Goal: Check status: Check status

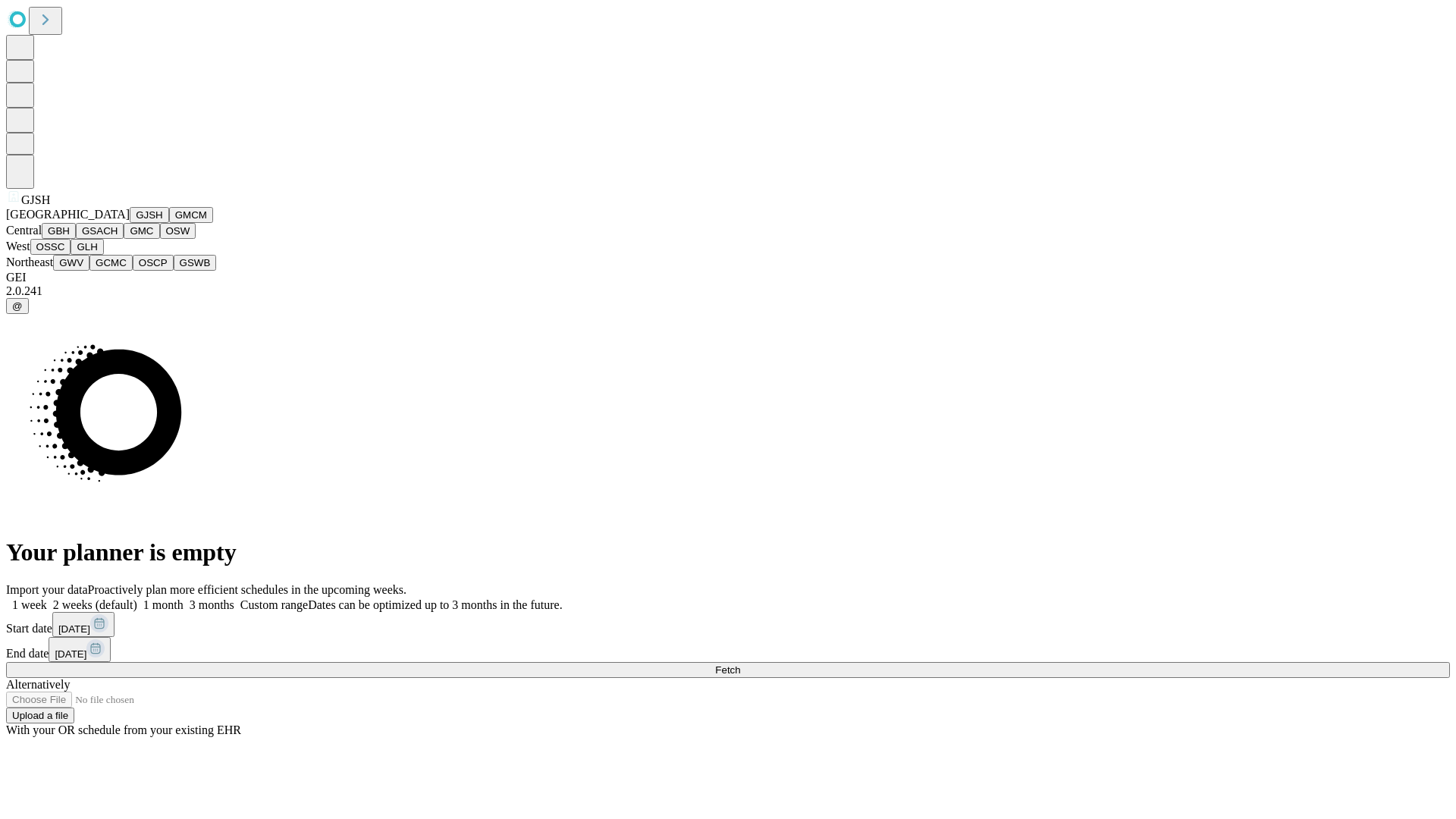
click at [129, 223] on button "GJSH" at bounding box center [149, 214] width 40 height 16
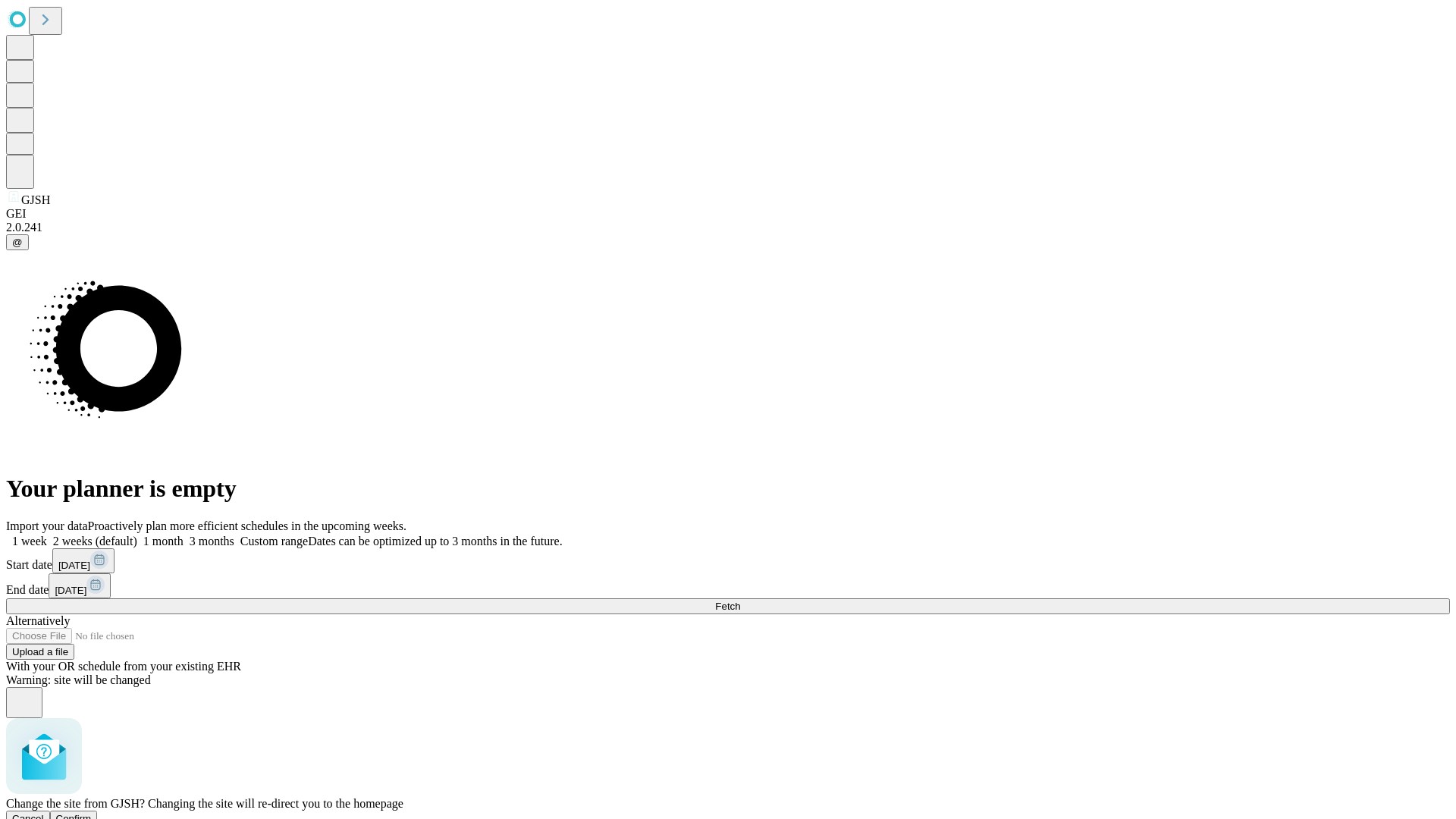
click at [92, 813] on span "Confirm" at bounding box center [74, 818] width 36 height 12
click at [137, 534] on label "2 weeks (default)" at bounding box center [92, 541] width 90 height 13
click at [740, 601] on span "Fetch" at bounding box center [728, 606] width 25 height 12
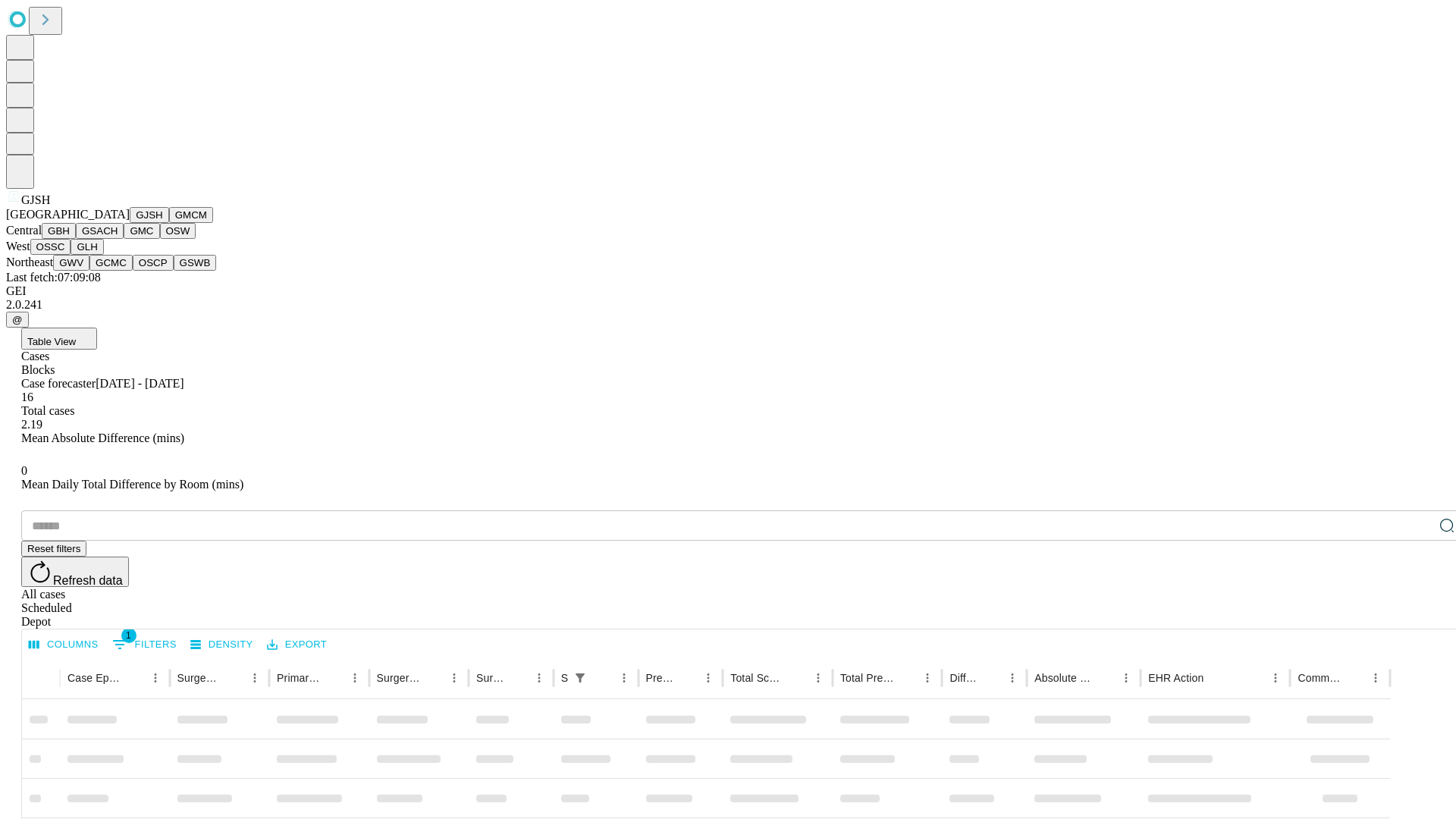
click at [169, 223] on button "GMCM" at bounding box center [191, 214] width 44 height 16
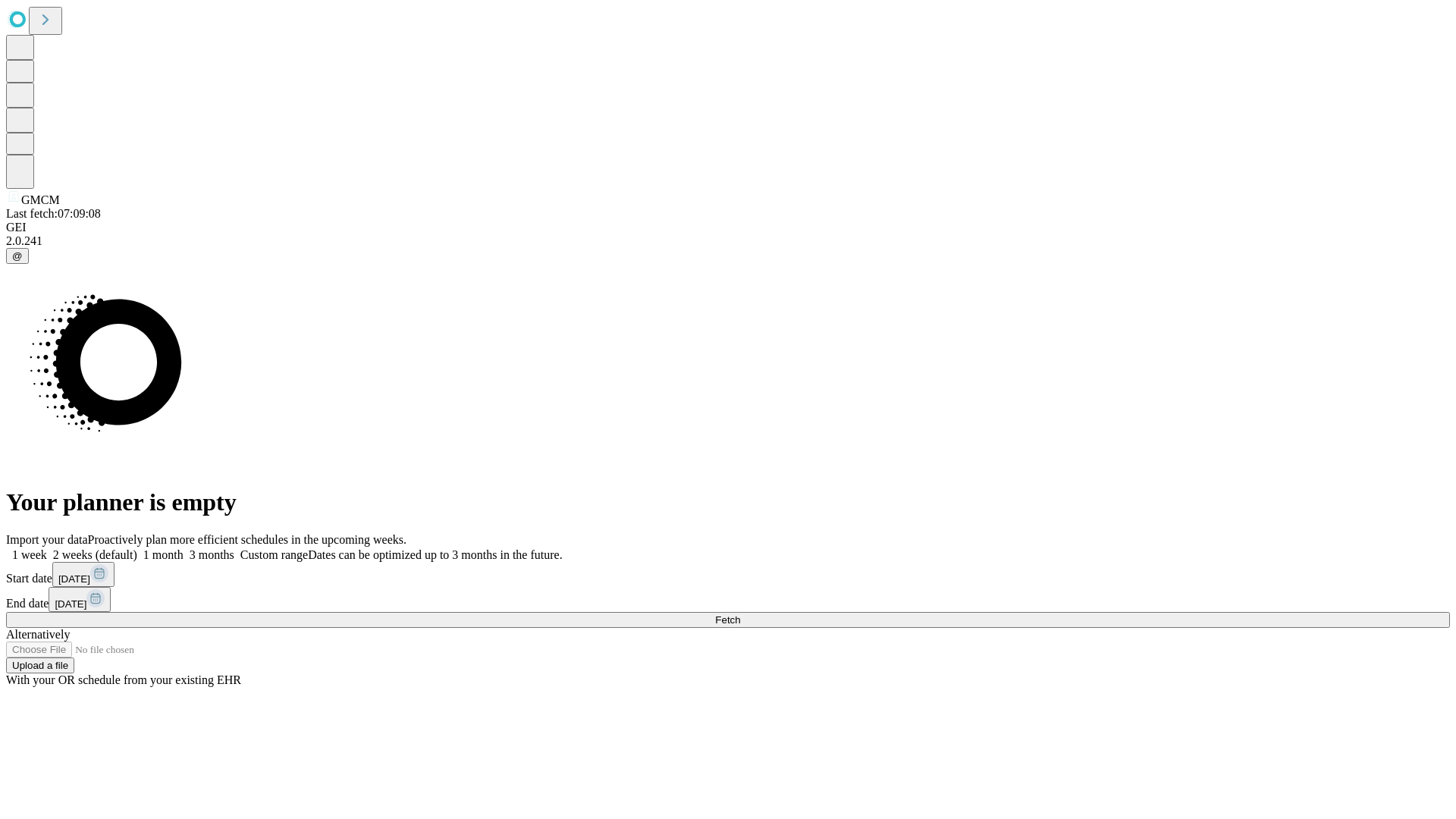
click at [137, 548] on label "2 weeks (default)" at bounding box center [92, 555] width 90 height 13
click at [740, 614] on span "Fetch" at bounding box center [728, 619] width 25 height 12
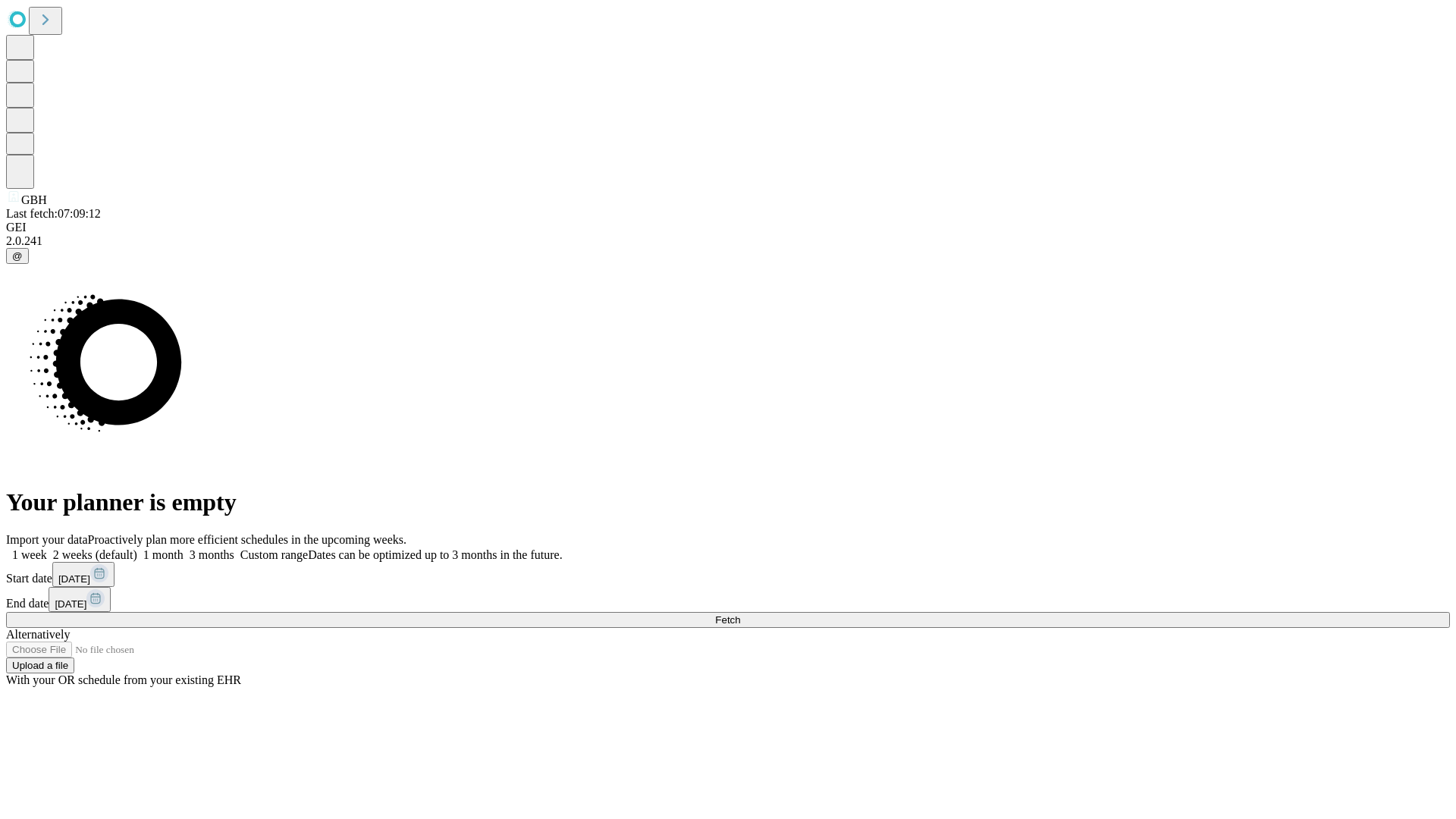
click at [137, 548] on label "2 weeks (default)" at bounding box center [92, 555] width 90 height 13
click at [740, 614] on span "Fetch" at bounding box center [728, 619] width 25 height 12
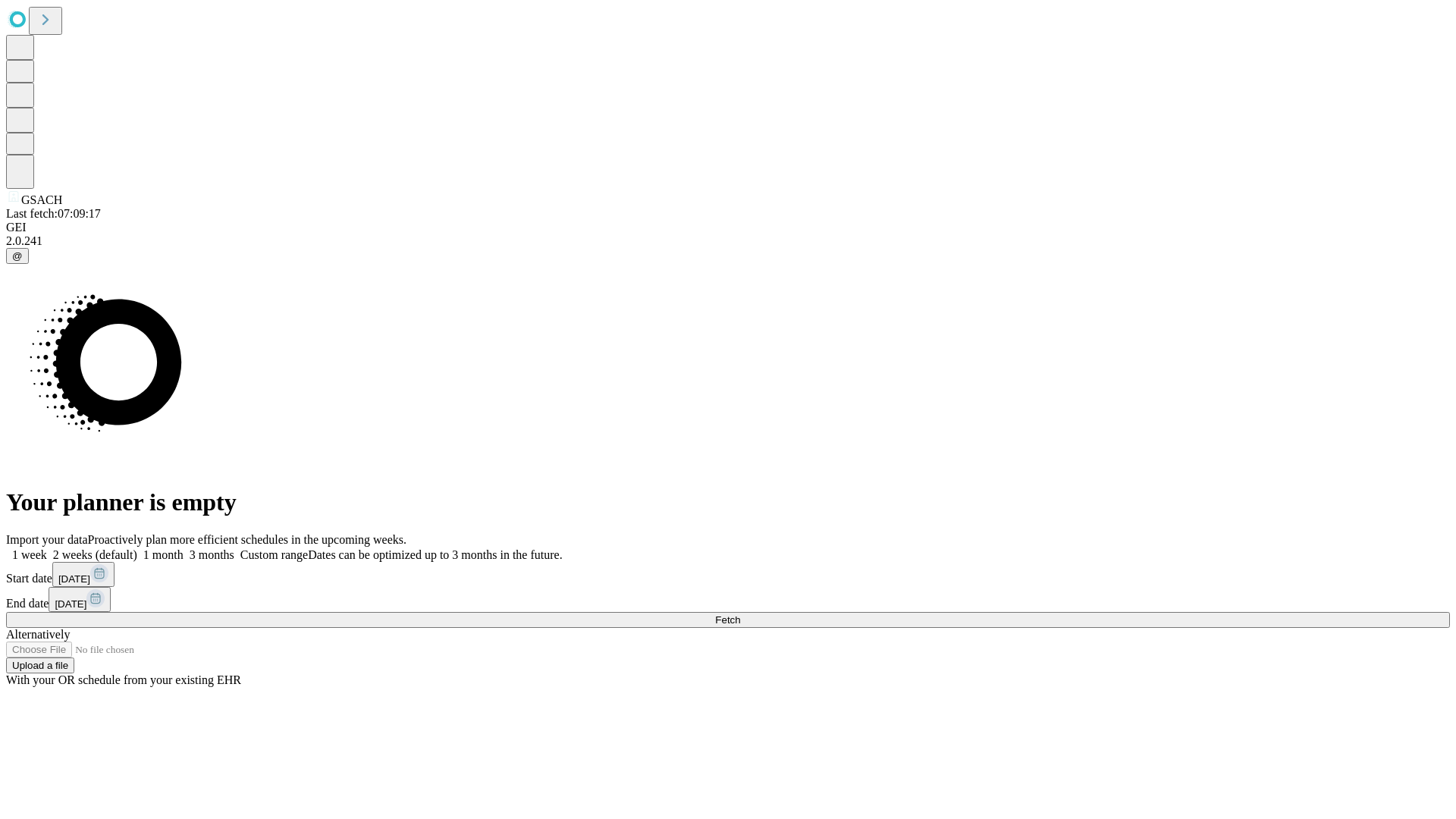
click at [137, 548] on label "2 weeks (default)" at bounding box center [92, 555] width 90 height 13
click at [740, 614] on span "Fetch" at bounding box center [728, 619] width 25 height 12
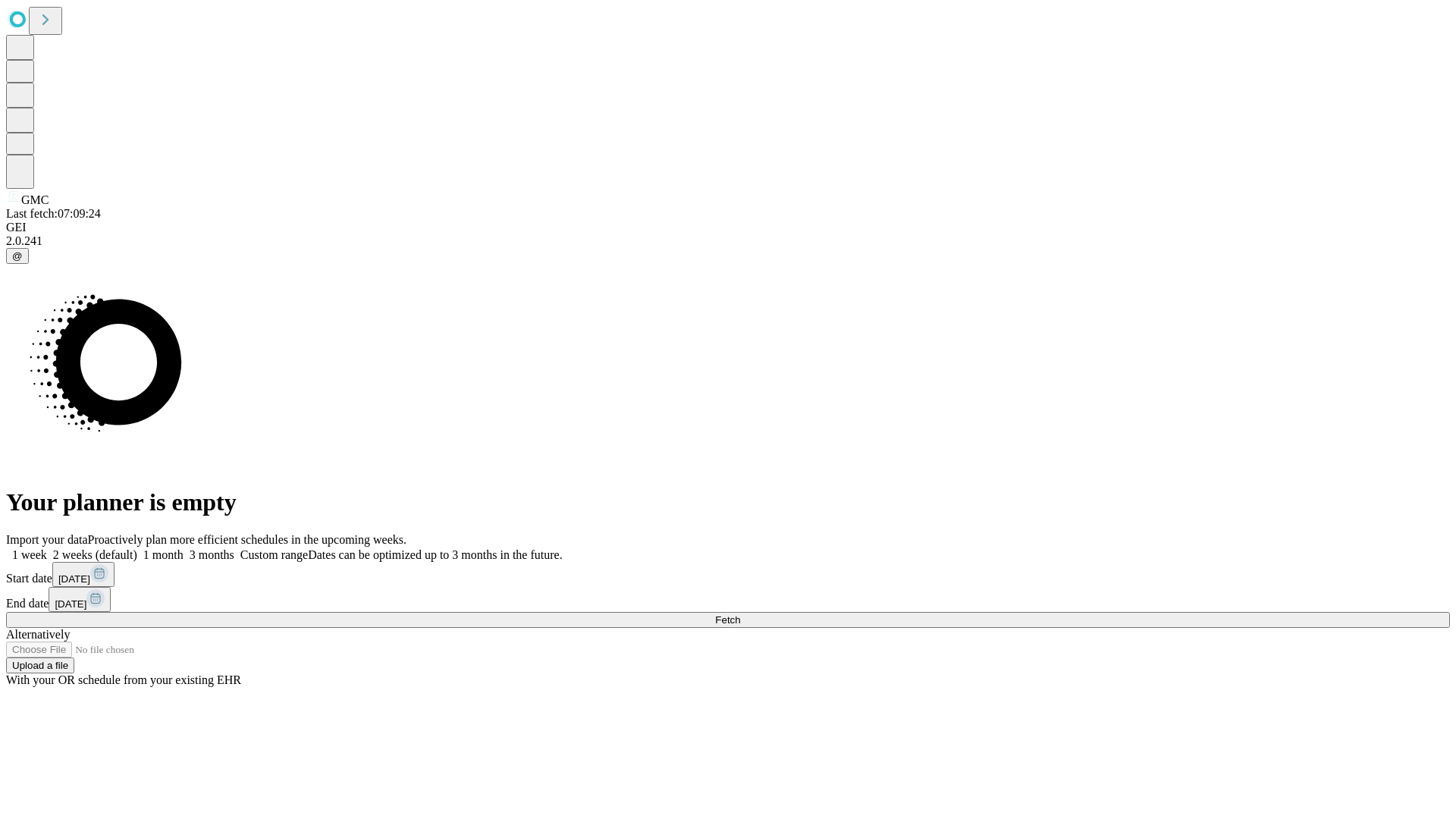
click at [137, 548] on label "2 weeks (default)" at bounding box center [92, 555] width 90 height 13
click at [740, 614] on span "Fetch" at bounding box center [728, 619] width 25 height 12
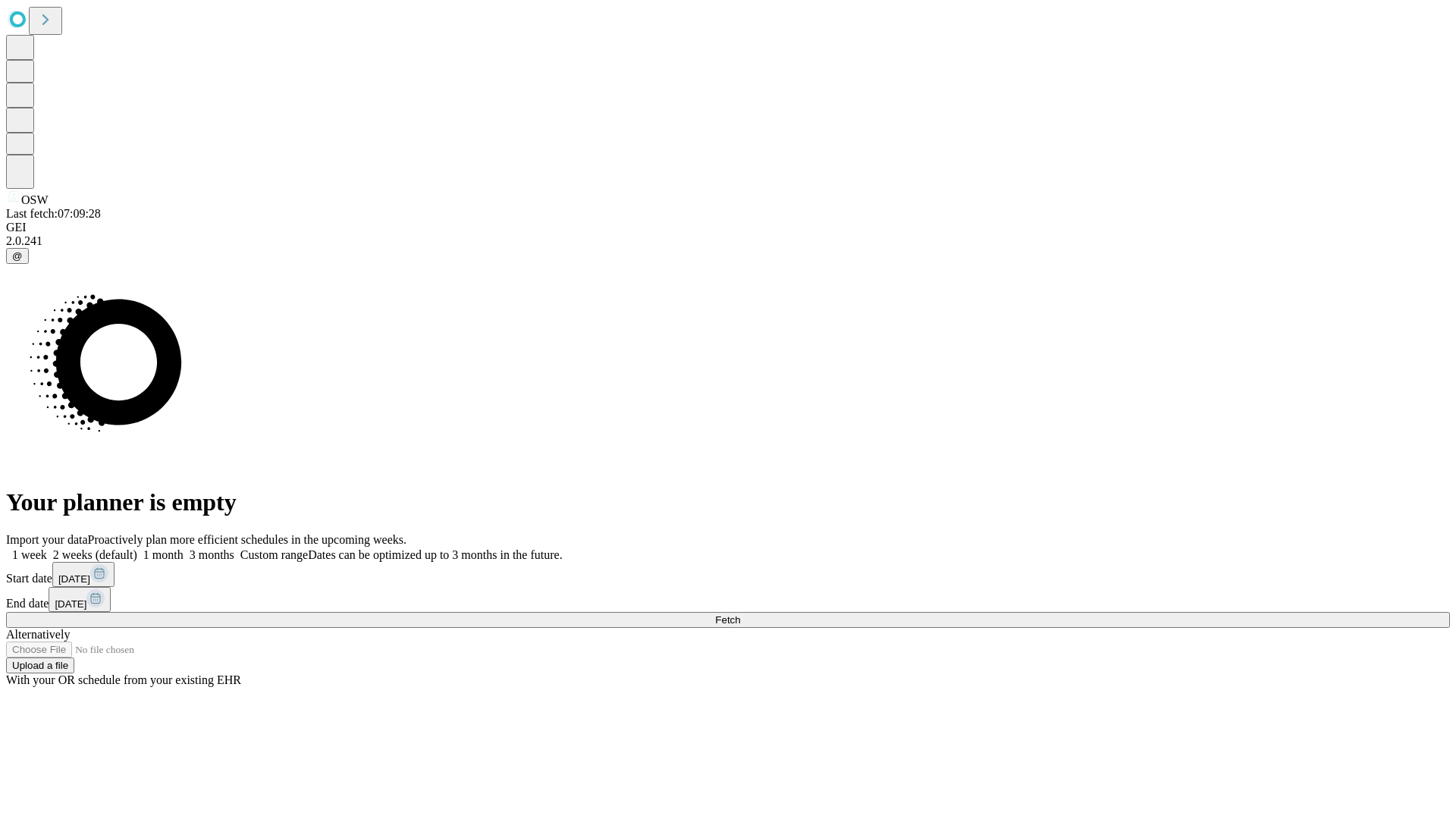
click at [137, 548] on label "2 weeks (default)" at bounding box center [92, 555] width 90 height 13
click at [740, 614] on span "Fetch" at bounding box center [728, 619] width 25 height 12
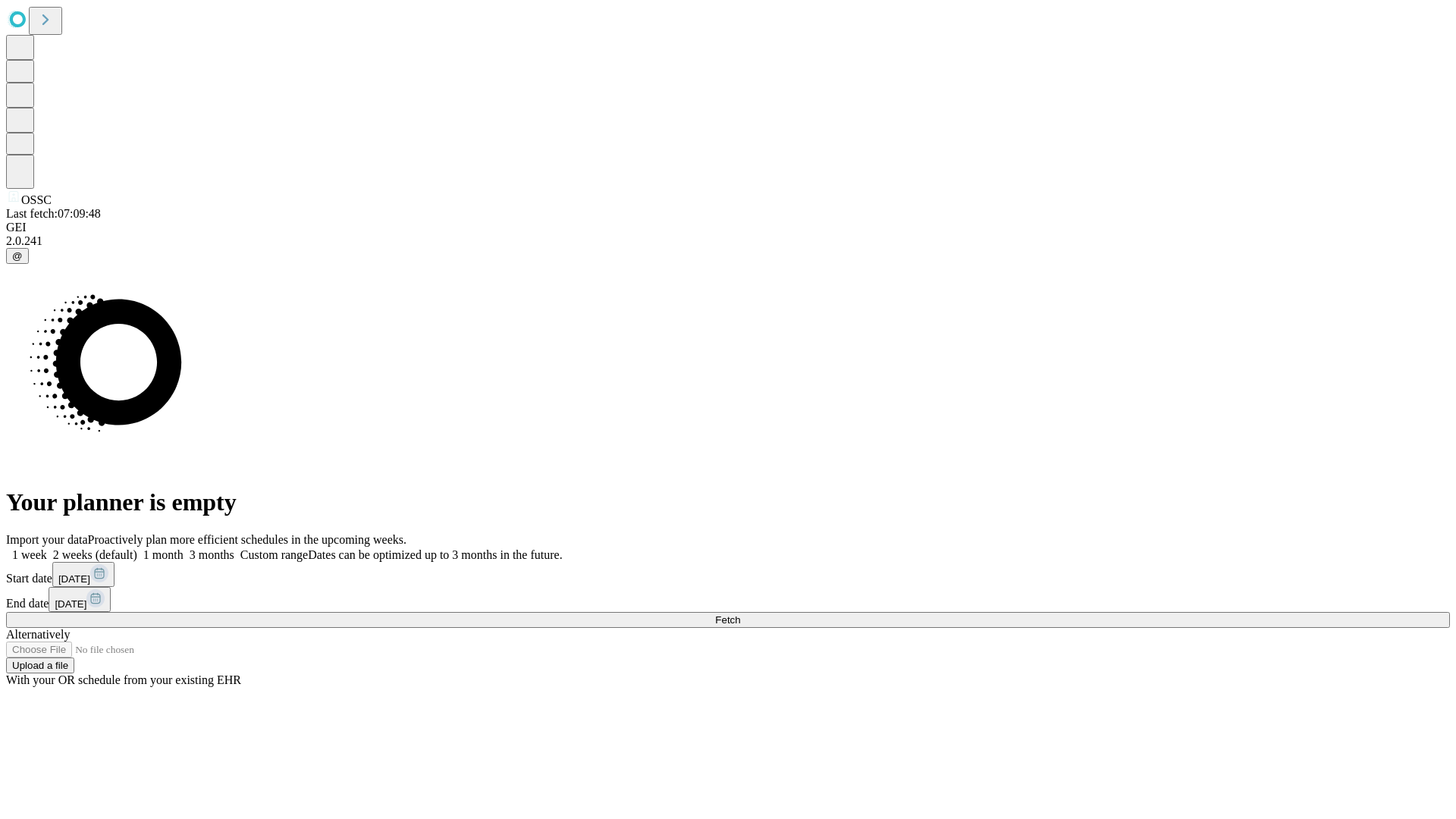
click at [137, 548] on label "2 weeks (default)" at bounding box center [92, 555] width 90 height 13
click at [740, 614] on span "Fetch" at bounding box center [728, 619] width 25 height 12
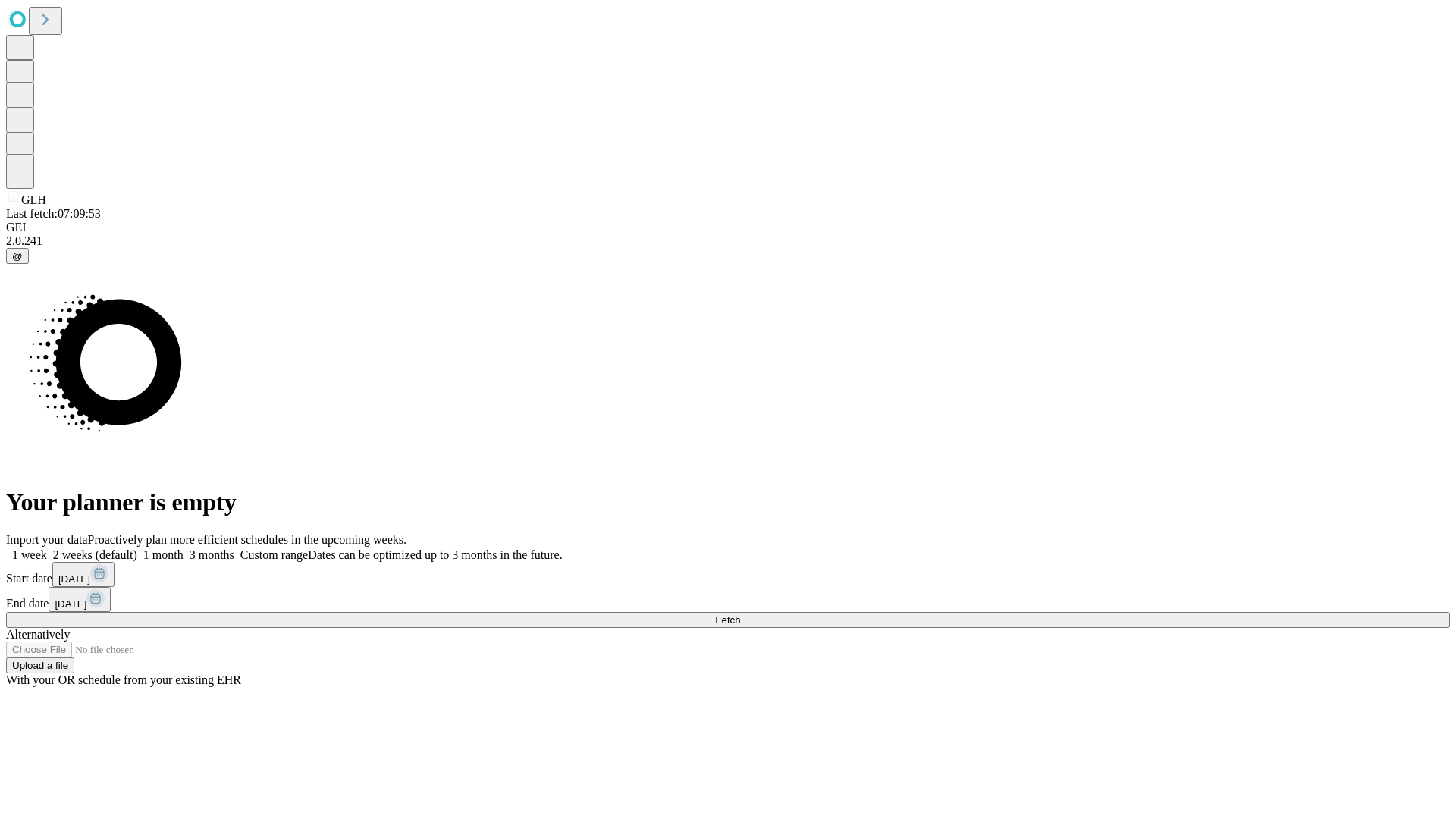
click at [137, 548] on label "2 weeks (default)" at bounding box center [92, 555] width 90 height 13
click at [740, 614] on span "Fetch" at bounding box center [728, 619] width 25 height 12
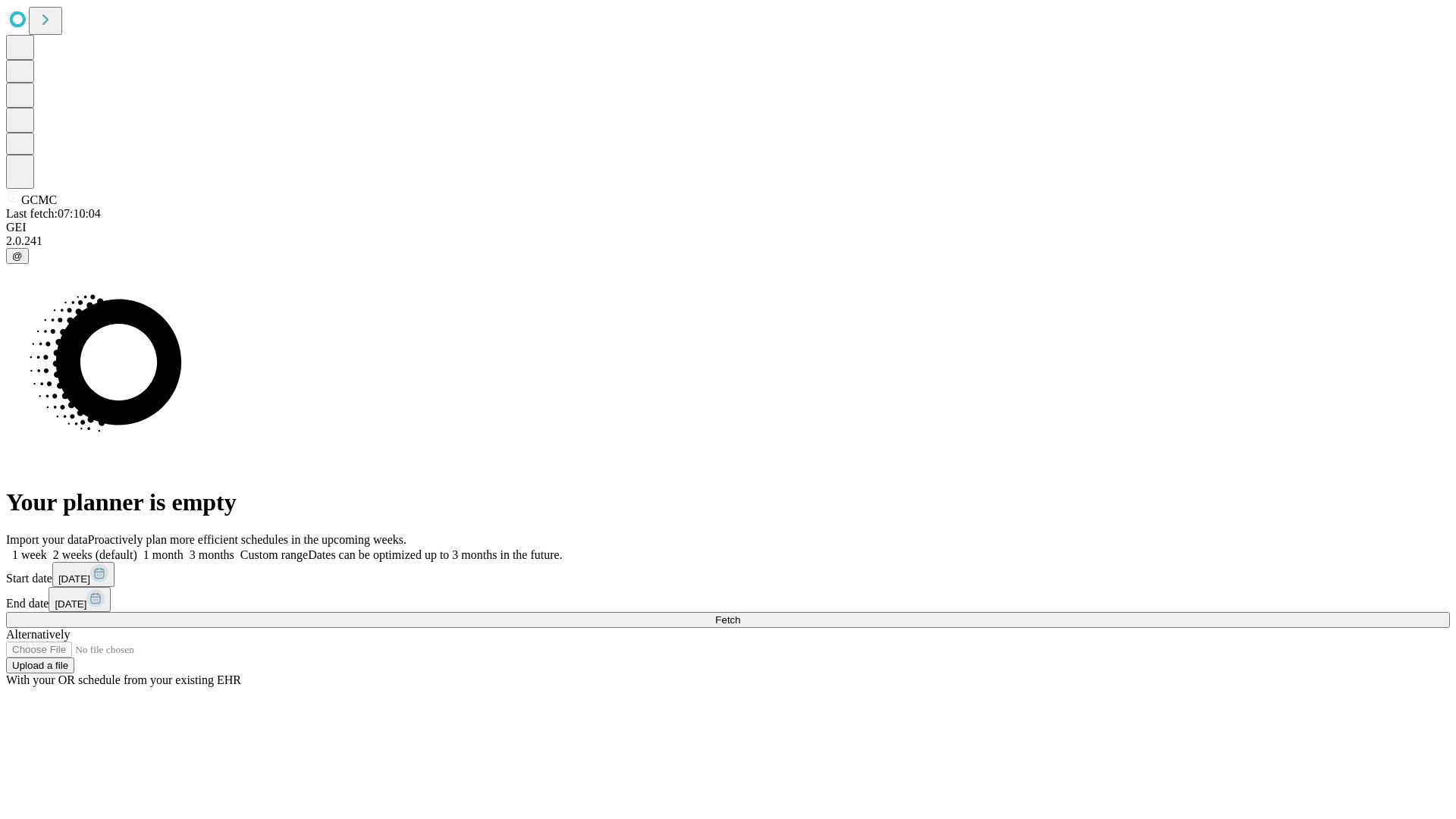
click at [740, 614] on span "Fetch" at bounding box center [728, 619] width 25 height 12
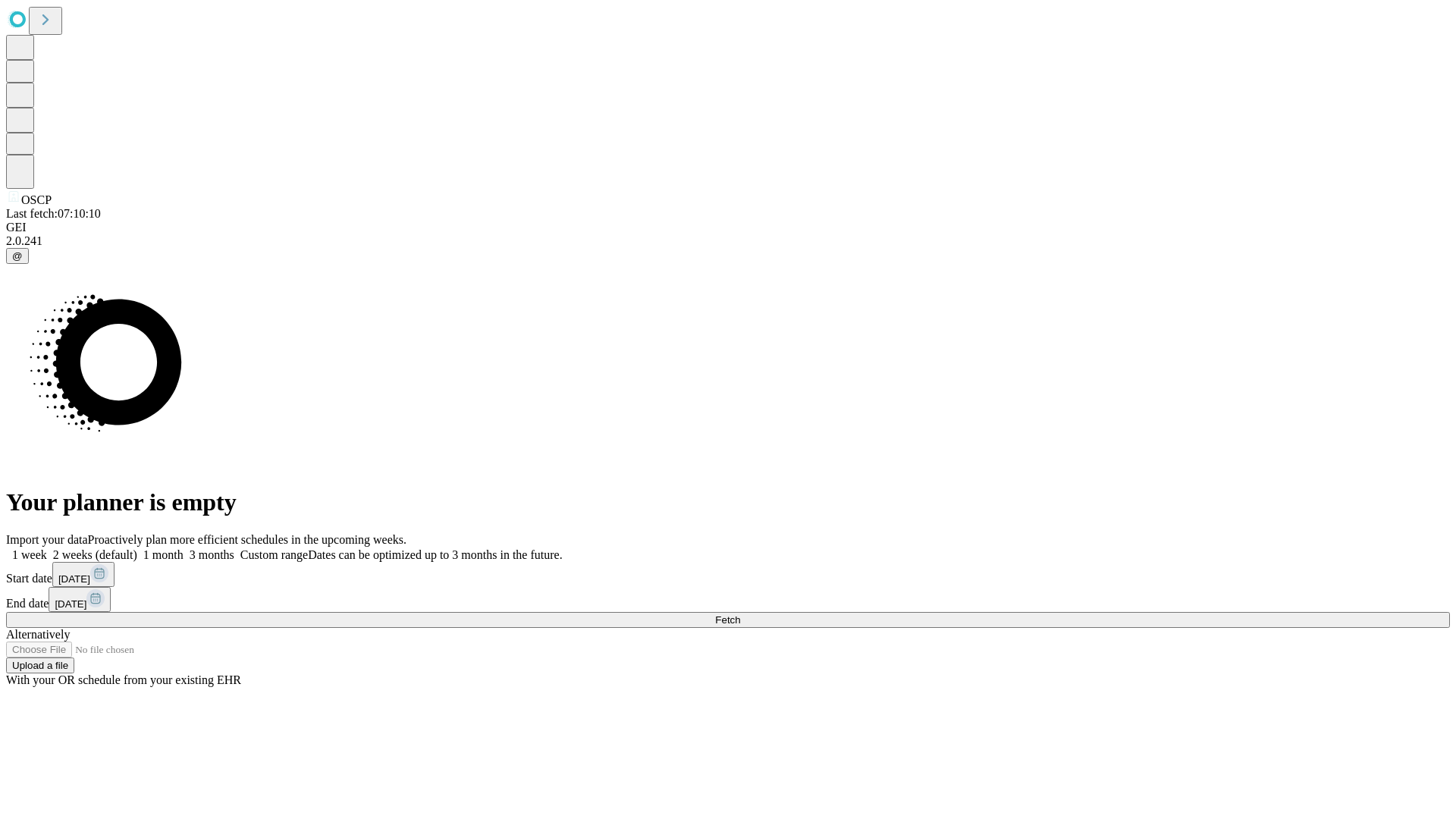
click at [137, 548] on label "2 weeks (default)" at bounding box center [92, 555] width 90 height 13
click at [740, 614] on span "Fetch" at bounding box center [728, 619] width 25 height 12
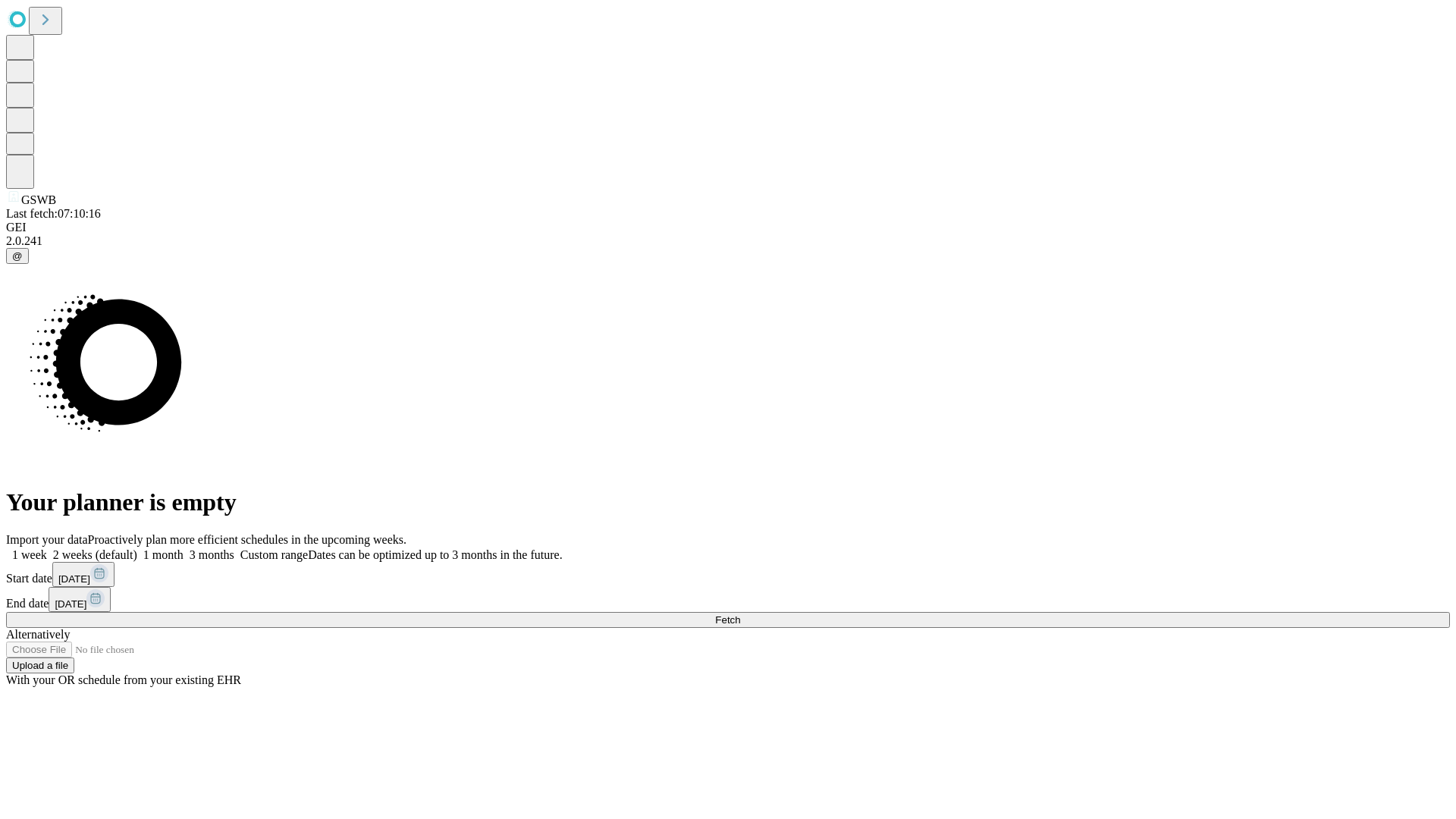
click at [137, 548] on label "2 weeks (default)" at bounding box center [92, 555] width 90 height 13
click at [740, 614] on span "Fetch" at bounding box center [728, 619] width 25 height 12
